Goal: Ask a question

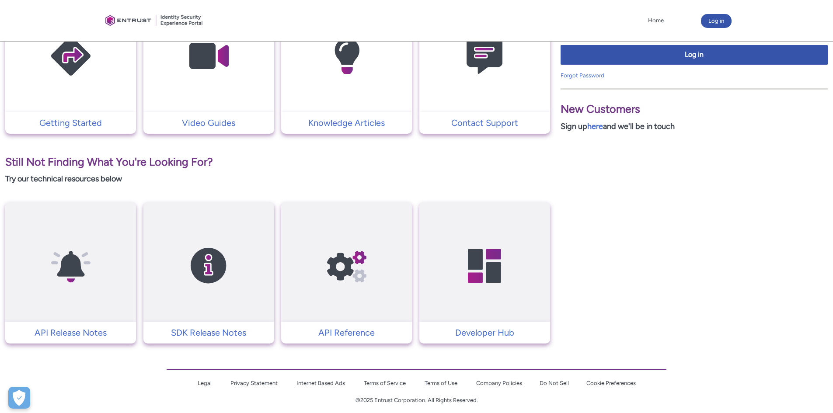
scroll to position [246, 0]
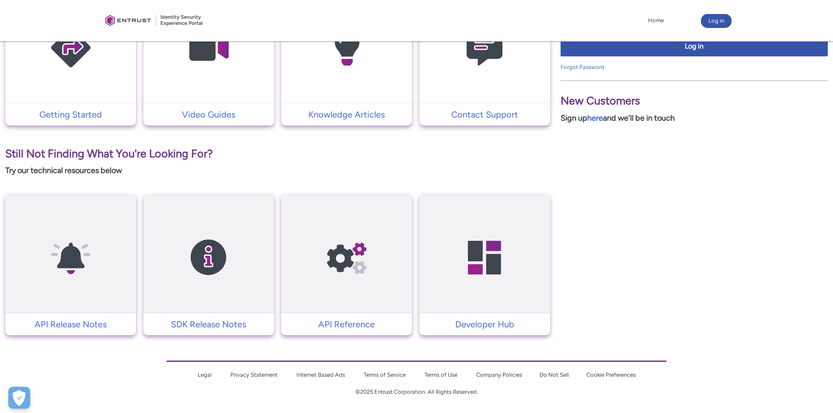
click at [412, 285] on img at bounding box center [484, 258] width 83 height 94
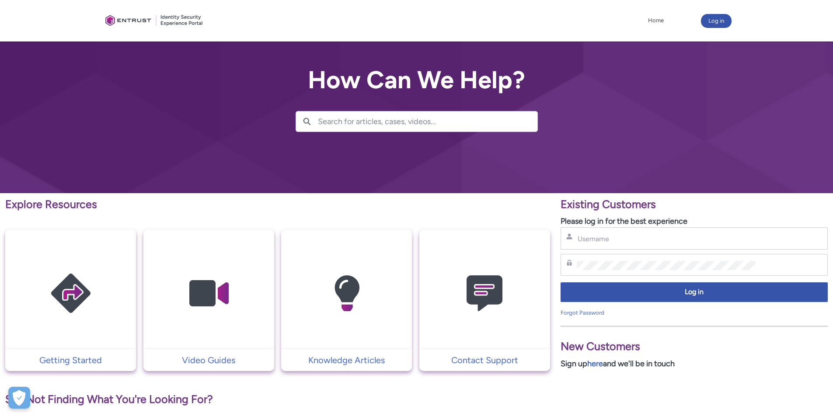
click at [405, 105] on div "Search Search " "" at bounding box center [417, 113] width 242 height 38
drag, startPoint x: 404, startPoint y: 128, endPoint x: 418, endPoint y: 123, distance: 14.9
click at [404, 129] on input "Search for articles, cases, videos..." at bounding box center [428, 122] width 220 height 20
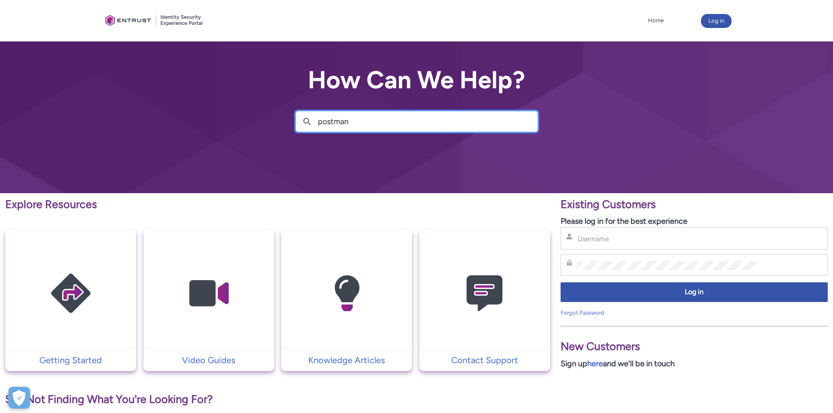
type input "postman"
